Goal: Information Seeking & Learning: Learn about a topic

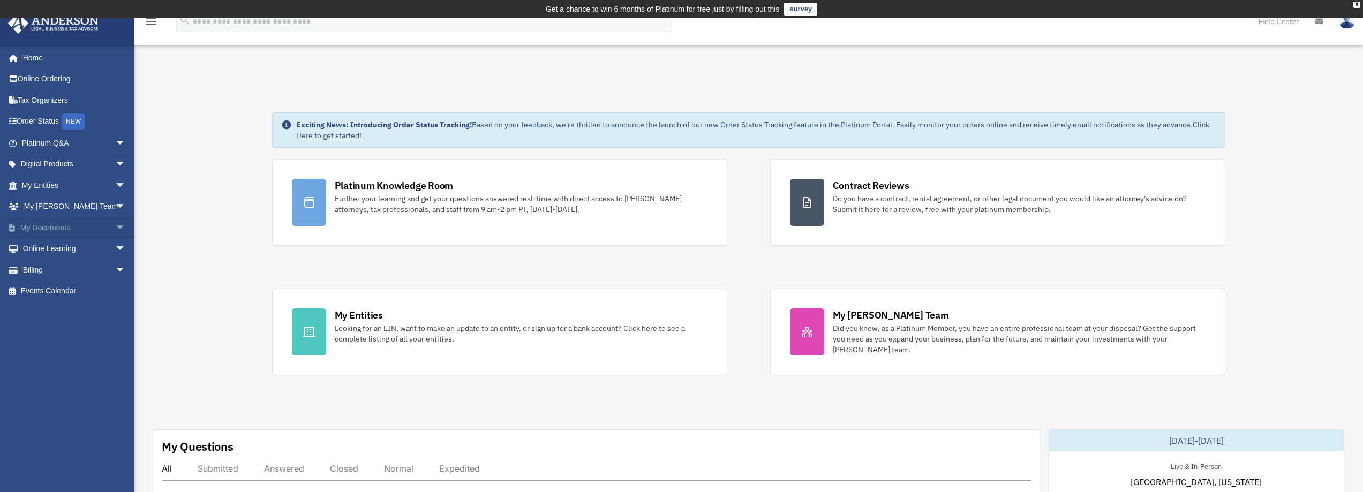
click at [115, 225] on span "arrow_drop_down" at bounding box center [125, 228] width 21 height 22
click at [35, 250] on span at bounding box center [35, 248] width 7 height 7
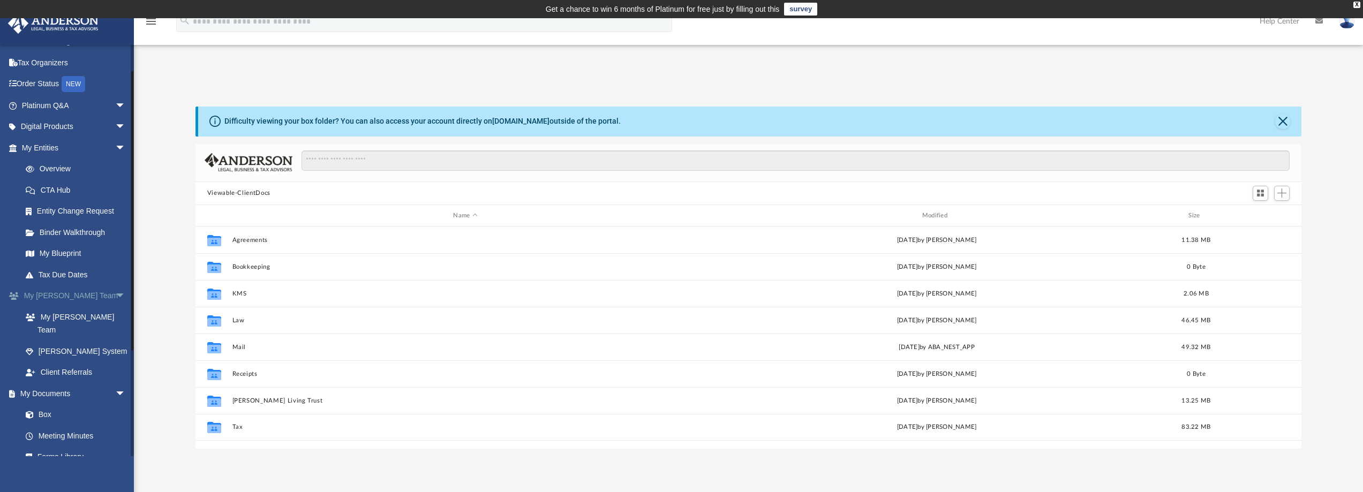
scroll to position [54, 0]
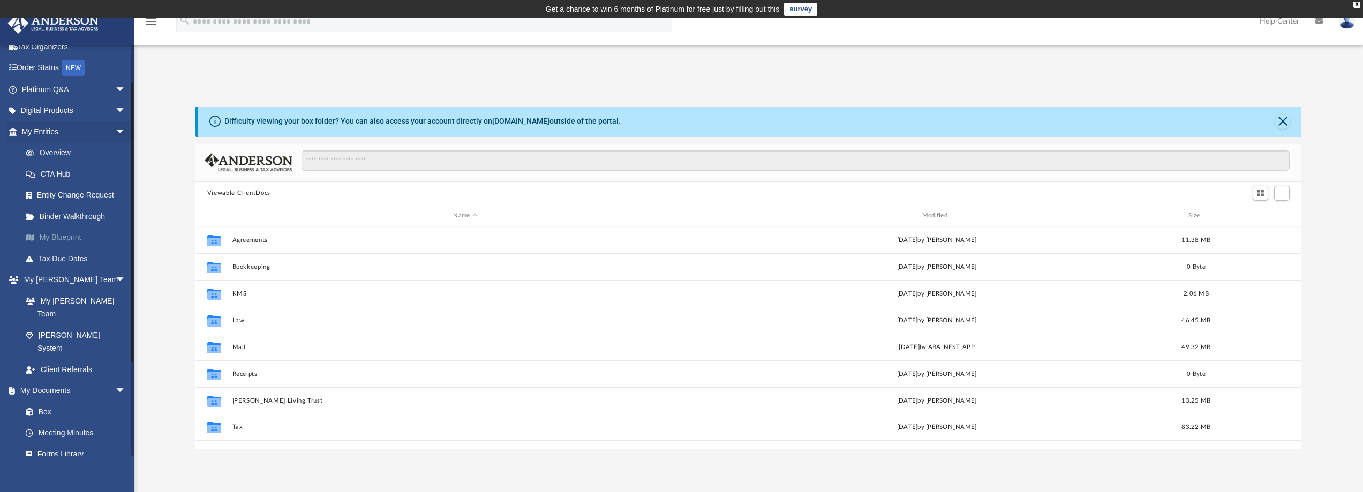
click at [67, 233] on link "My Blueprint" at bounding box center [78, 237] width 127 height 21
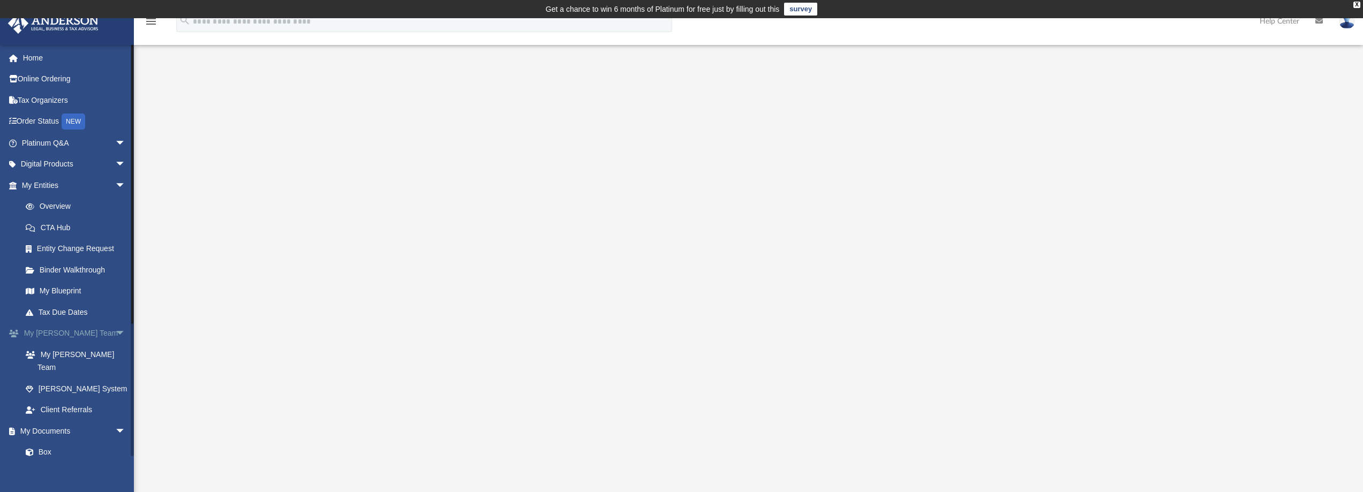
click at [115, 331] on span "arrow_drop_down" at bounding box center [125, 334] width 21 height 22
click at [115, 143] on span "arrow_drop_down" at bounding box center [125, 143] width 21 height 22
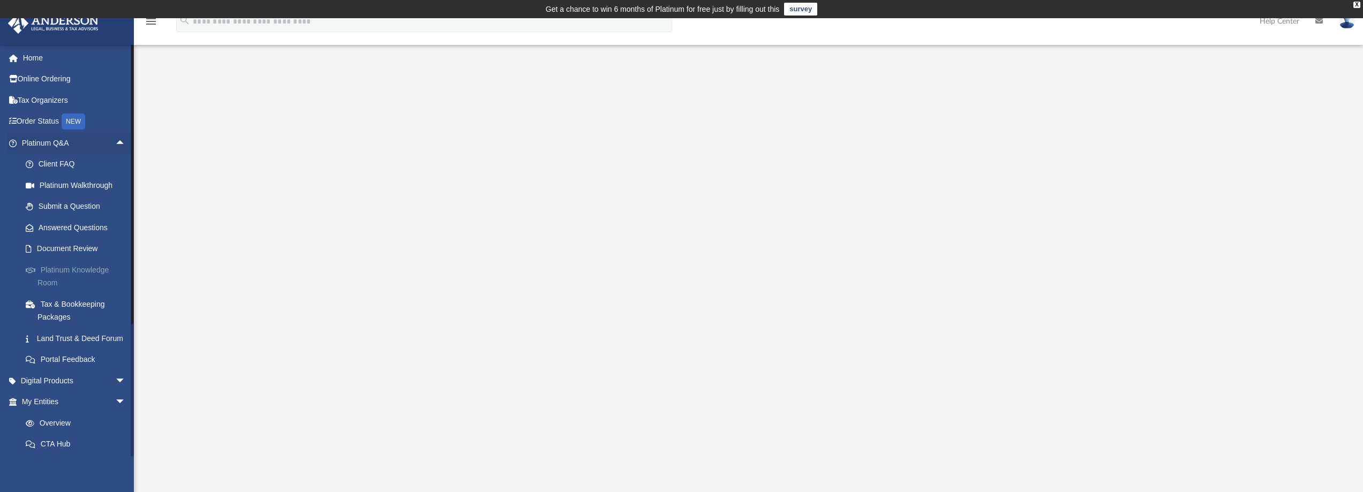
click at [90, 270] on link "Platinum Knowledge Room" at bounding box center [78, 276] width 127 height 34
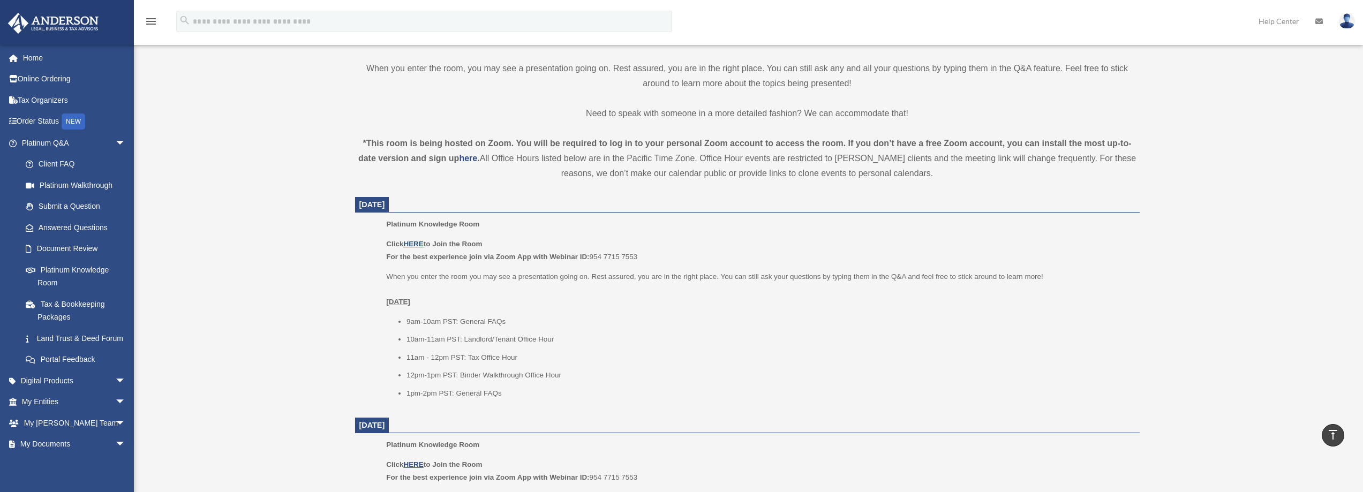
scroll to position [285, 0]
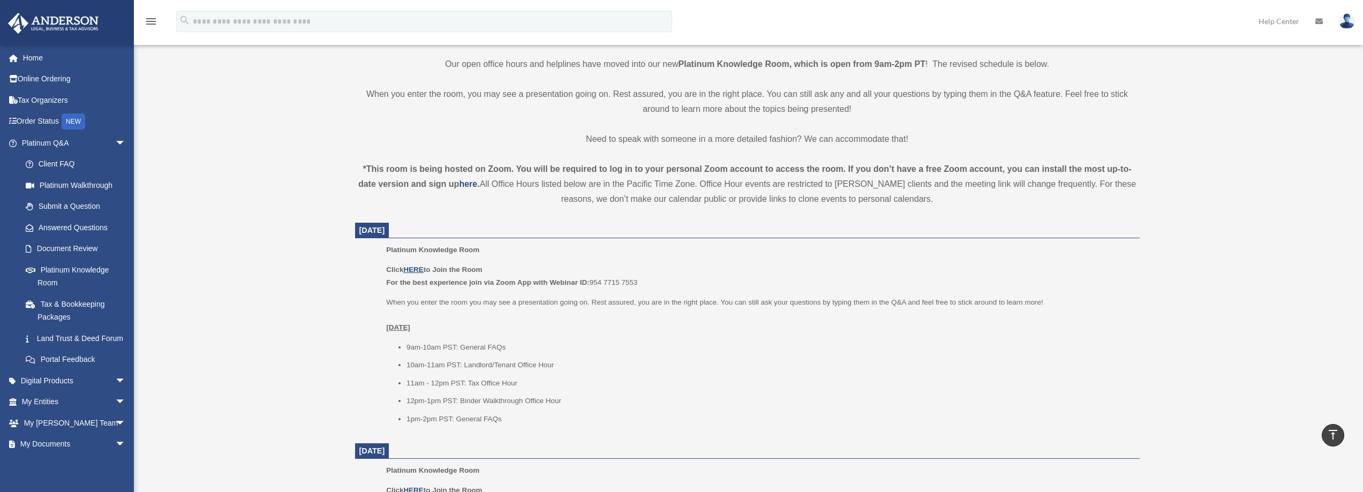
click at [419, 270] on u "HERE" at bounding box center [413, 270] width 20 height 8
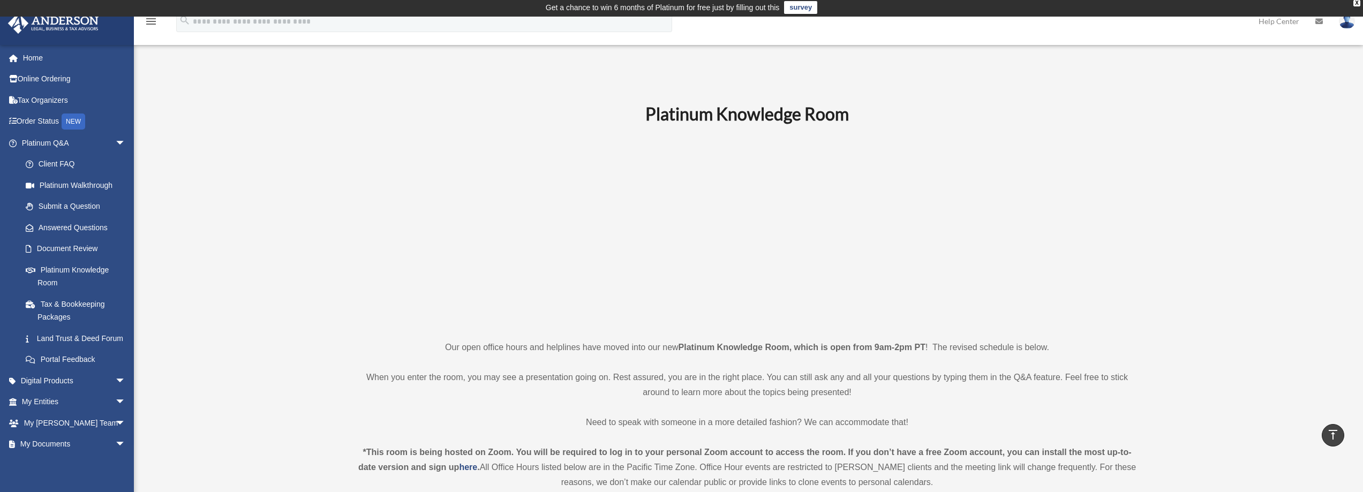
scroll to position [0, 0]
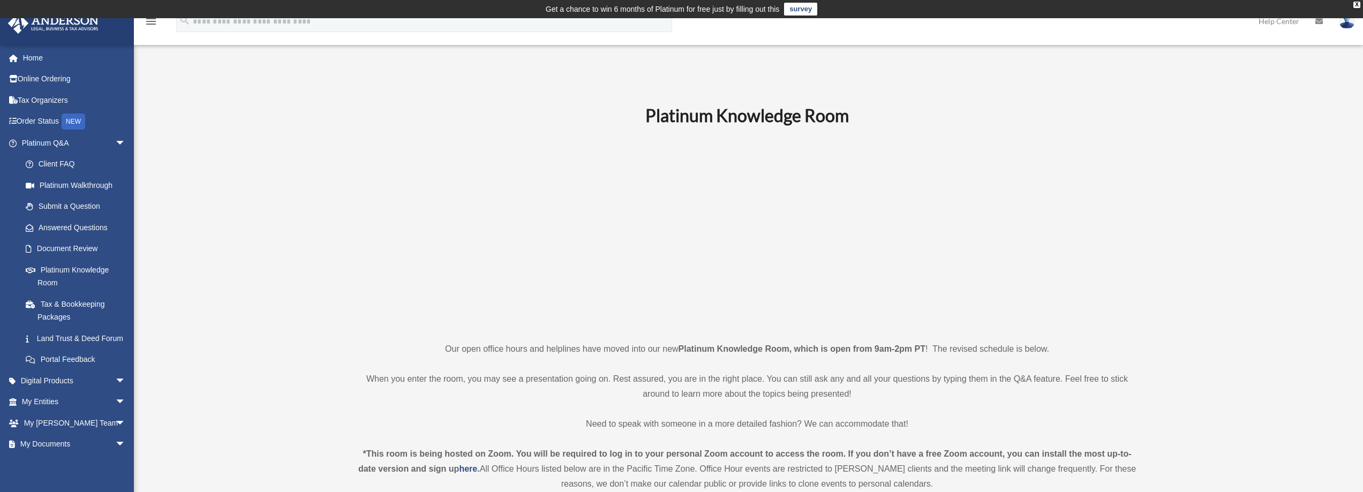
click at [1340, 24] on img at bounding box center [1347, 21] width 16 height 16
click at [1138, 96] on link "Logout" at bounding box center [1185, 93] width 107 height 22
